Goal: Task Accomplishment & Management: Complete application form

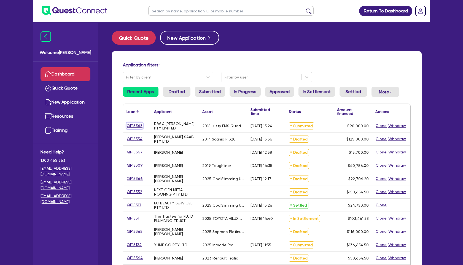
click at [135, 125] on link "QF15368" at bounding box center [134, 126] width 16 height 6
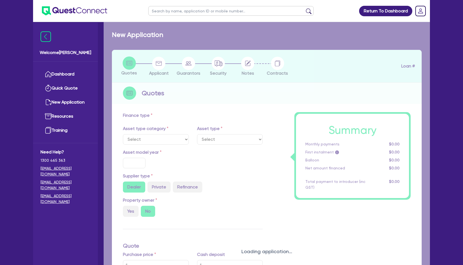
select select "PRIMARY_ASSETS"
type input "2018"
radio input "false"
radio input "true"
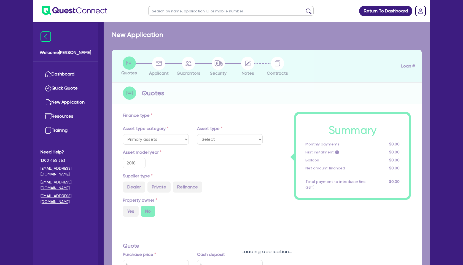
type input "90,000"
type input "8"
type input "7,200"
type input "6.69"
type input "495"
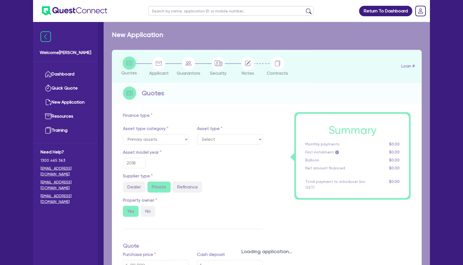
select select "TRAILERS"
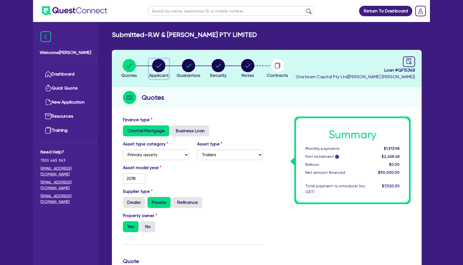
click at [155, 64] on circle "button" at bounding box center [158, 65] width 13 height 13
select select "COMPANY"
select select "TRANSPORT_WAREHOUSING"
select select "PASSENGERS_FREIGHT_TRANSPORT"
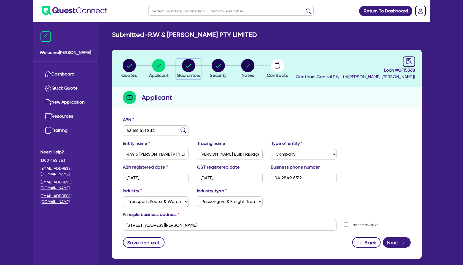
click at [190, 66] on circle "button" at bounding box center [188, 65] width 13 height 13
select select "MR"
select select "[GEOGRAPHIC_DATA]"
select select "MARRIED"
select select "PROPERTY"
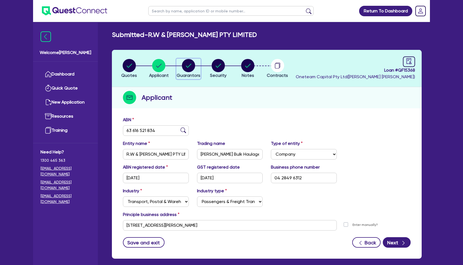
select select "CASH"
select select "TRUCK"
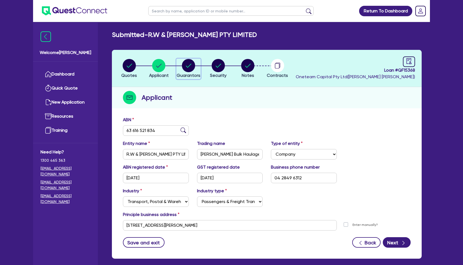
select select "TRAILER"
select select "MORTGAGE"
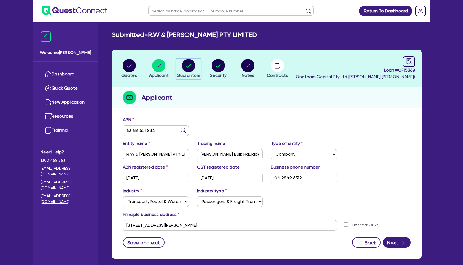
select select "MRS"
select select "[GEOGRAPHIC_DATA]"
select select "MARRIED"
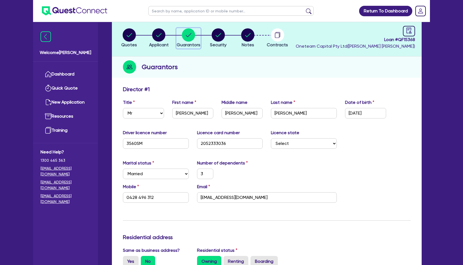
scroll to position [34, 0]
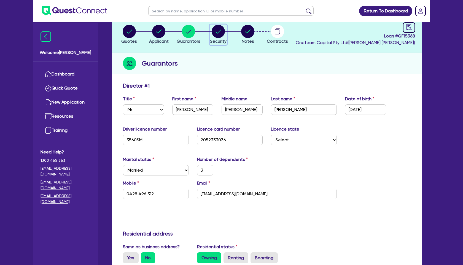
click at [220, 36] on circle "button" at bounding box center [218, 31] width 13 height 13
select select "PRIMARY_ASSETS"
select select "TRAILERS"
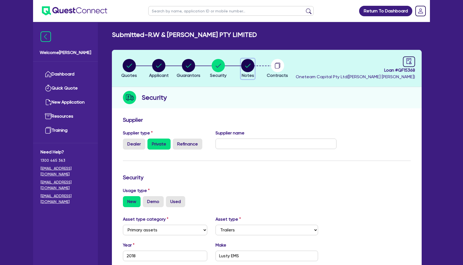
click at [250, 69] on circle "button" at bounding box center [247, 65] width 13 height 13
select select "Other"
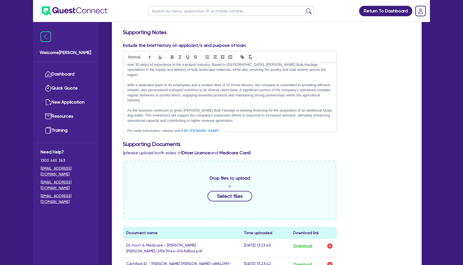
scroll to position [130, 0]
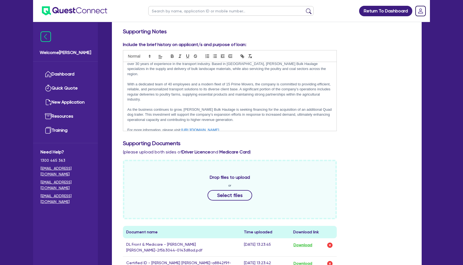
click at [335, 202] on div "Drop files to upload or Select files" at bounding box center [230, 190] width 214 height 60
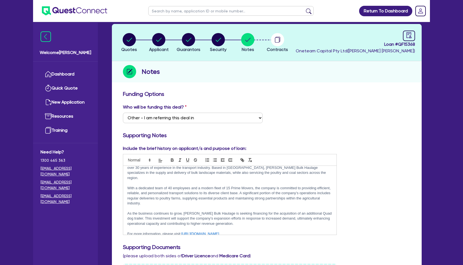
scroll to position [0, 0]
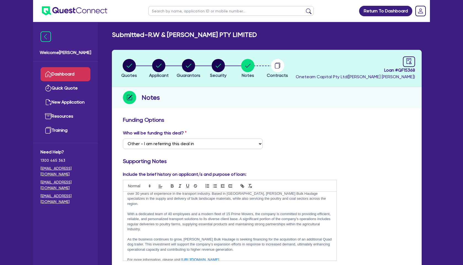
click at [69, 75] on link "Dashboard" at bounding box center [65, 74] width 50 height 14
